Goal: Transaction & Acquisition: Subscribe to service/newsletter

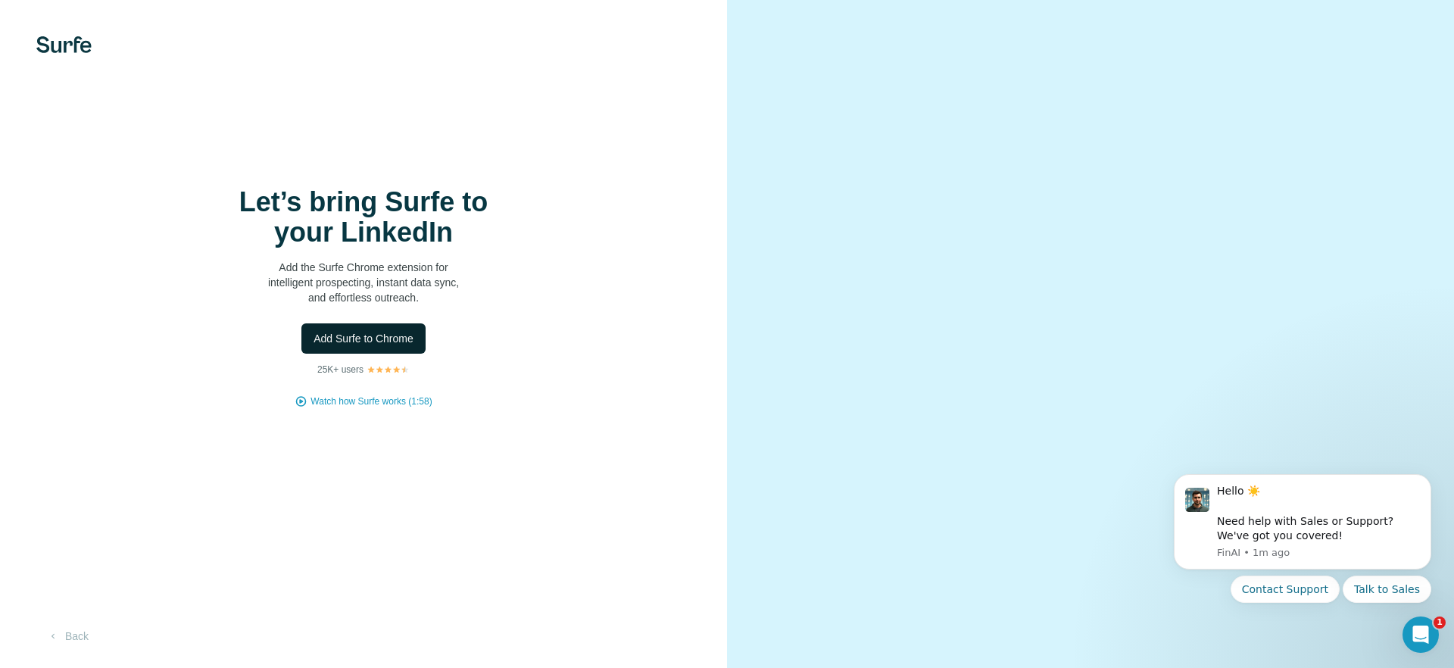
click at [392, 345] on span "Add Surfe to Chrome" at bounding box center [364, 338] width 100 height 15
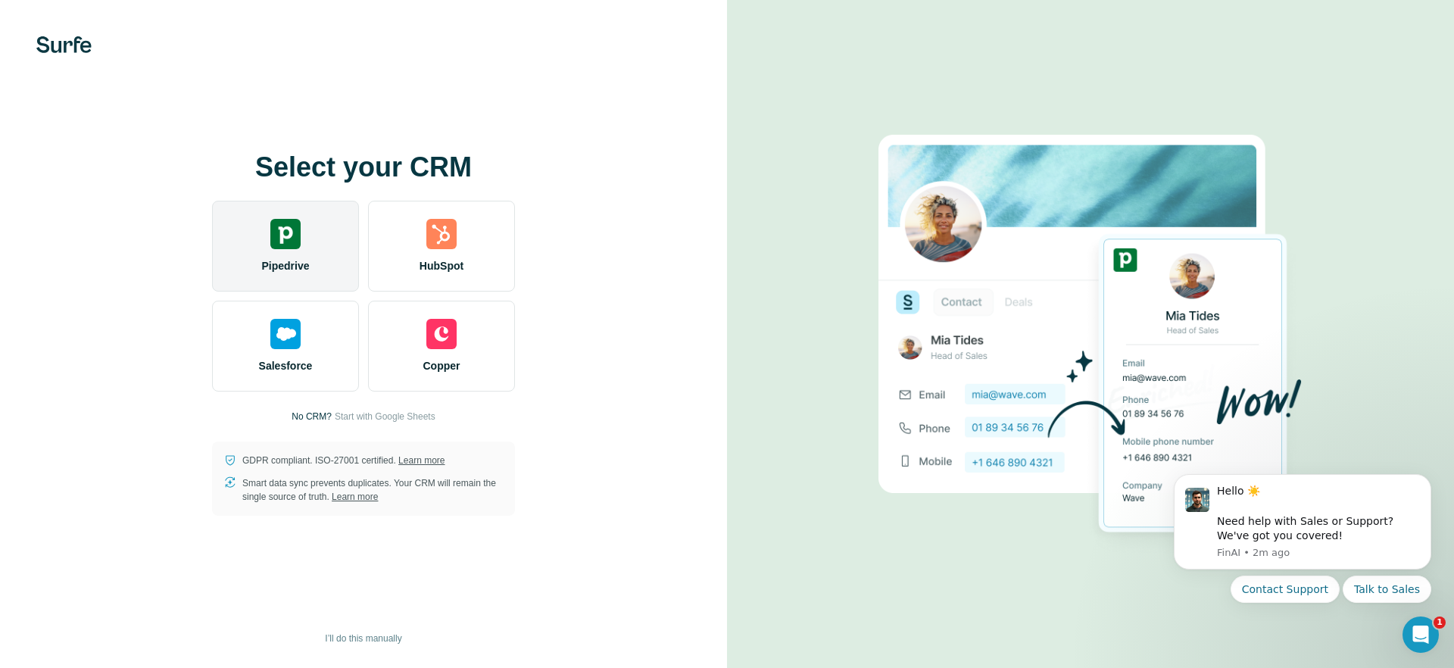
click at [273, 249] on div "Pipedrive" at bounding box center [285, 246] width 147 height 91
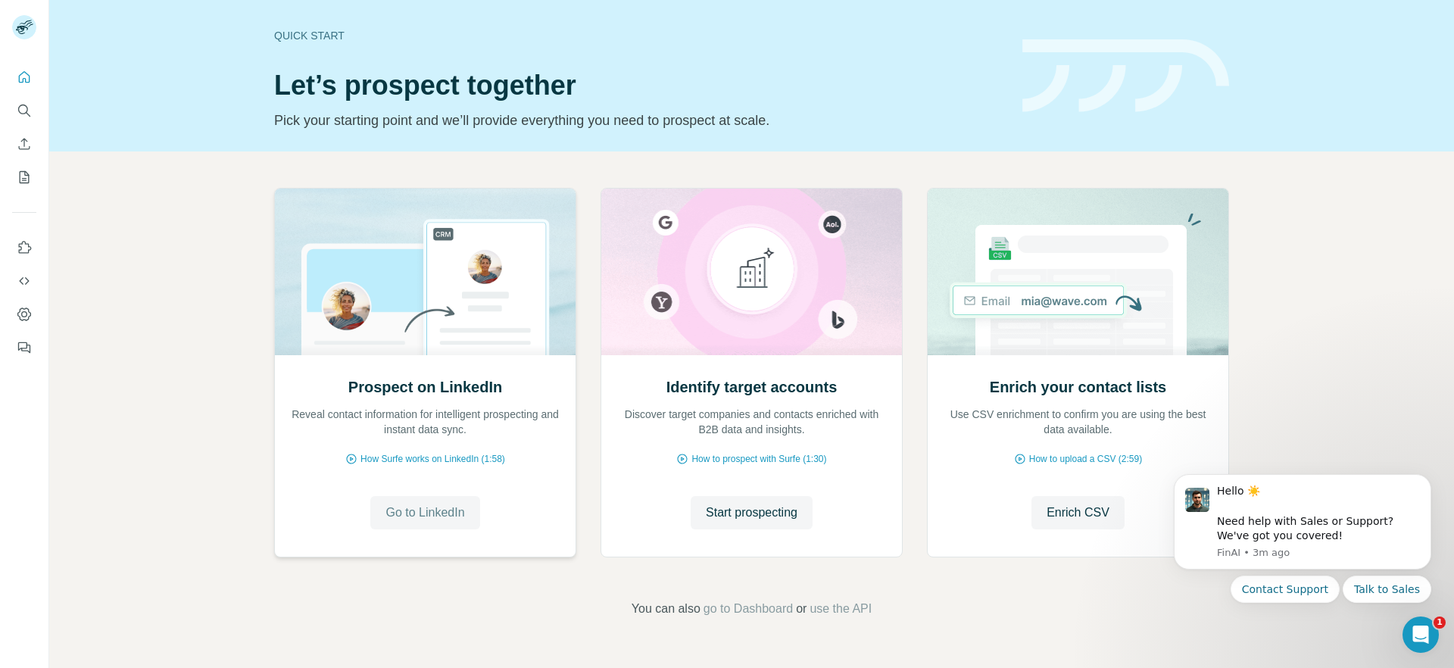
click at [413, 516] on span "Go to LinkedIn" at bounding box center [424, 513] width 79 height 18
click at [772, 388] on h2 "Identify target accounts" at bounding box center [751, 386] width 171 height 21
click at [696, 401] on div "Identify target accounts Discover target companies and contacts enriched with B…" at bounding box center [751, 406] width 270 height 61
drag, startPoint x: 627, startPoint y: 412, endPoint x: 856, endPoint y: 427, distance: 229.2
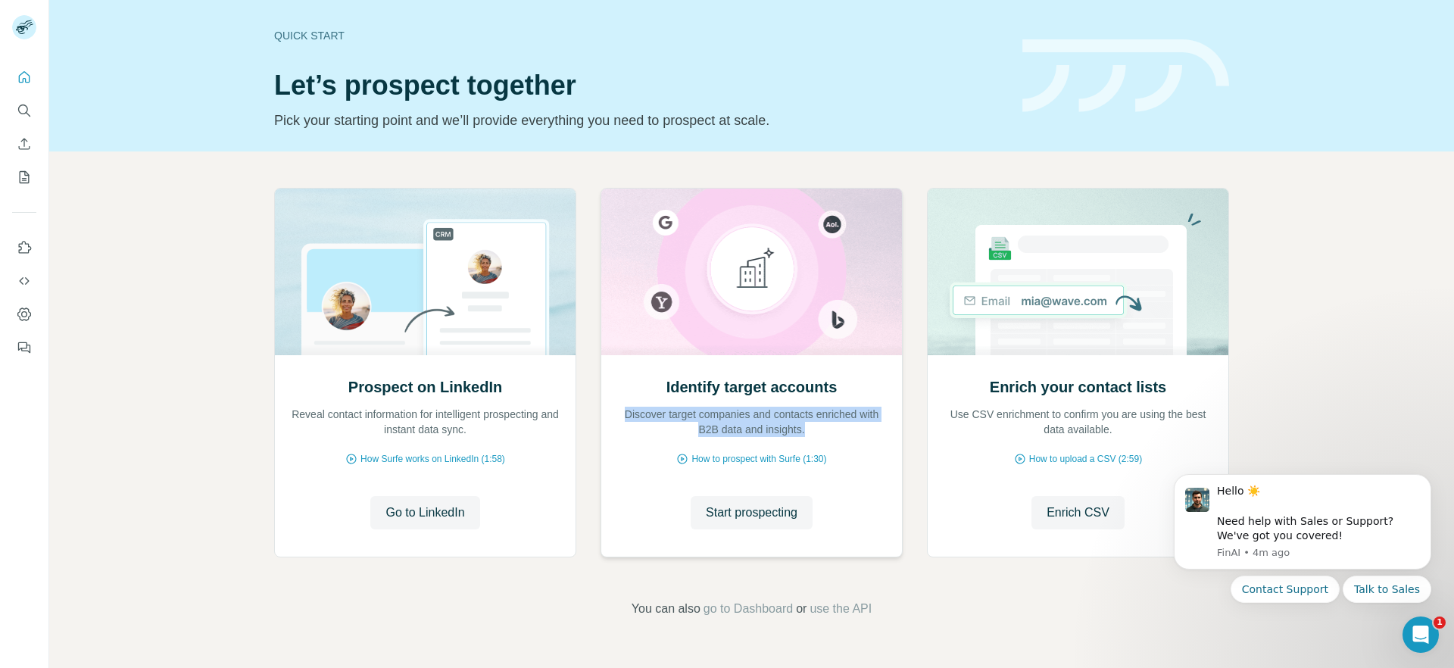
click at [856, 427] on p "Discover target companies and contacts enriched with B2B data and insights." at bounding box center [751, 422] width 270 height 30
